Goal: Task Accomplishment & Management: Complete application form

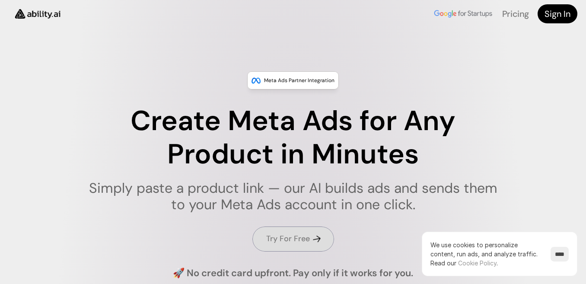
click at [281, 240] on h4 "Try For Free" at bounding box center [288, 238] width 44 height 11
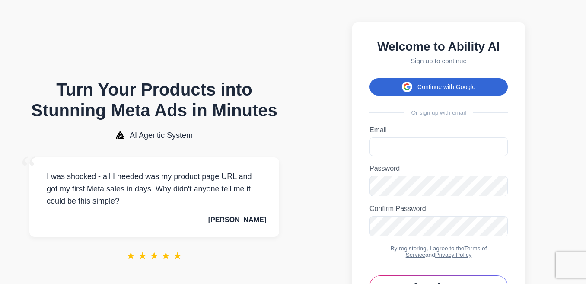
click at [427, 93] on button "Continue with Google" at bounding box center [439, 86] width 138 height 17
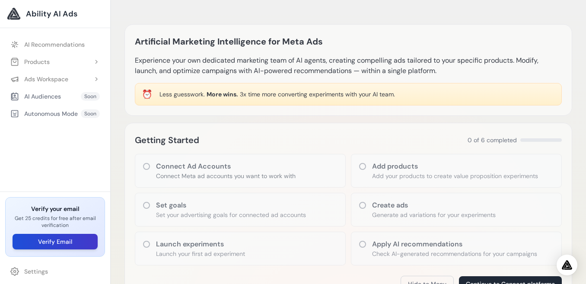
click at [62, 244] on button "Verify Email" at bounding box center [55, 242] width 85 height 16
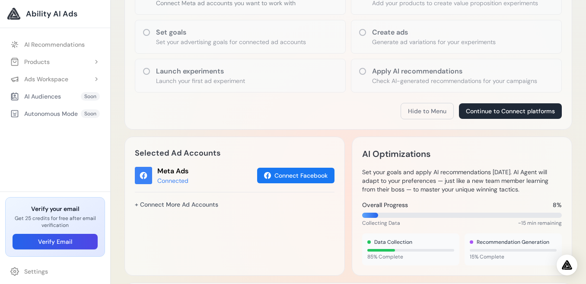
scroll to position [259, 0]
